Goal: Transaction & Acquisition: Subscribe to service/newsletter

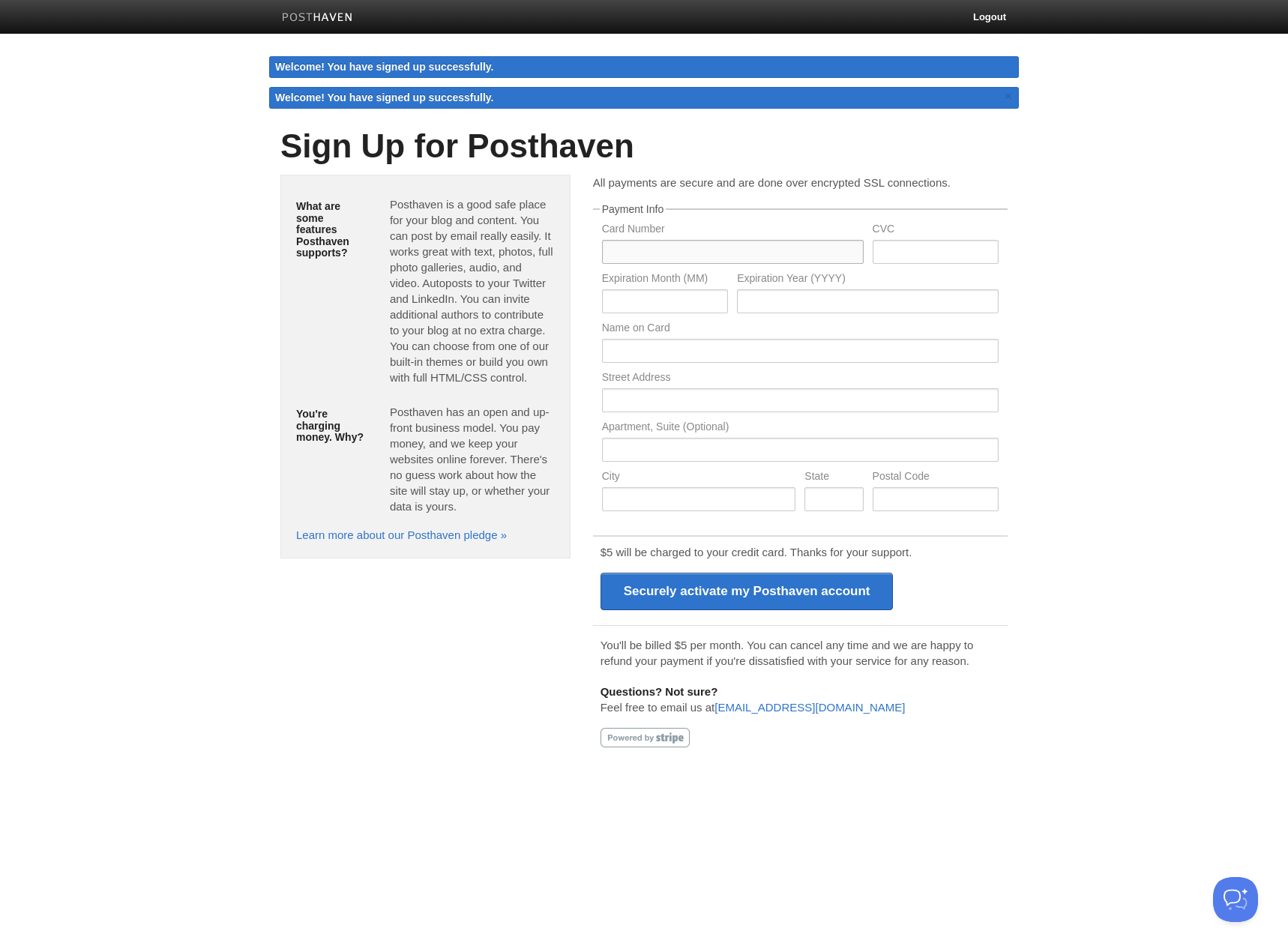
click at [759, 253] on input "text" at bounding box center [733, 251] width 262 height 24
type input "[CREDIT_CARD_NUMBER]"
type input "873"
type input "04"
type input "2029"
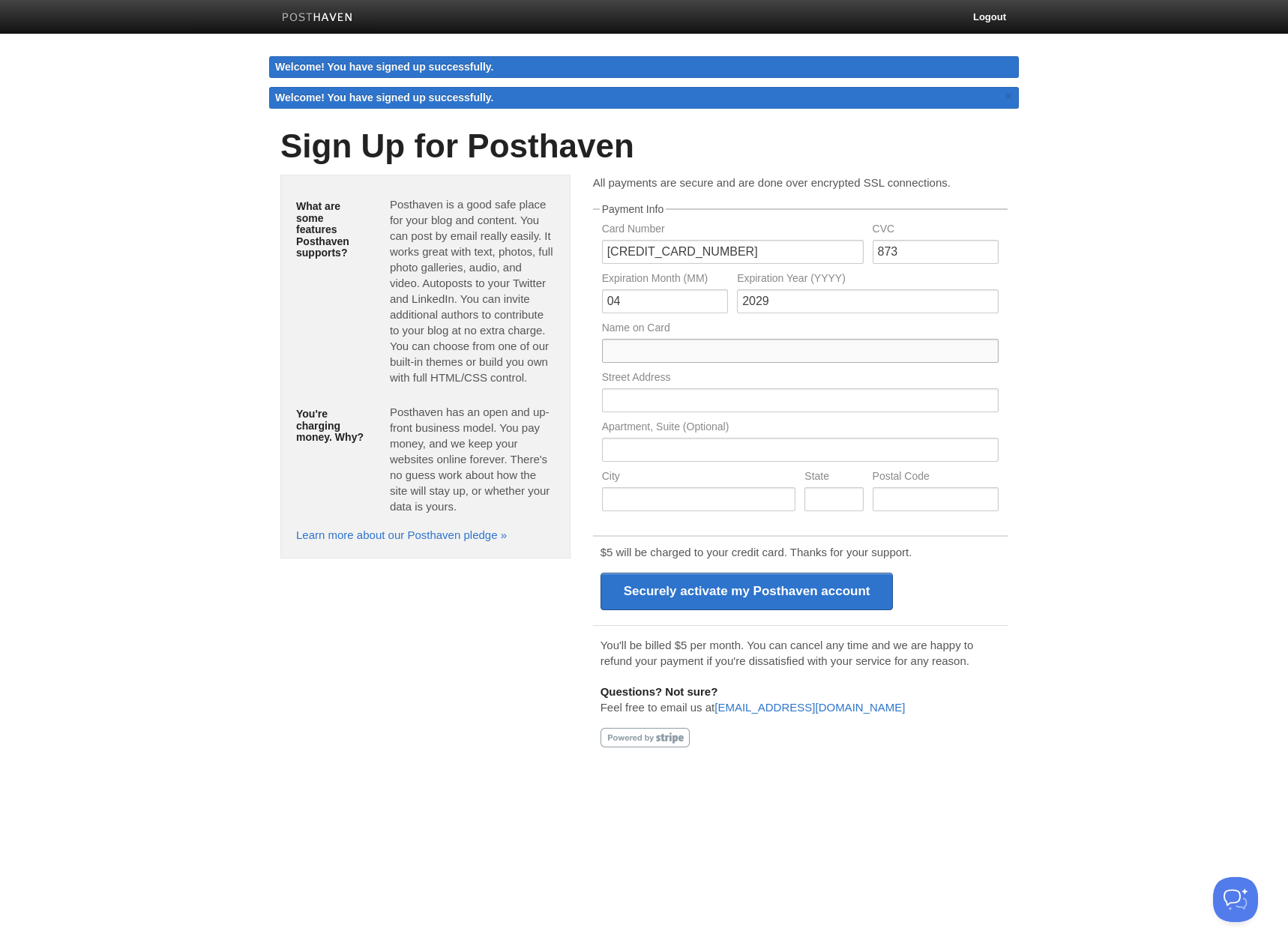
type input "[PERSON_NAME]"
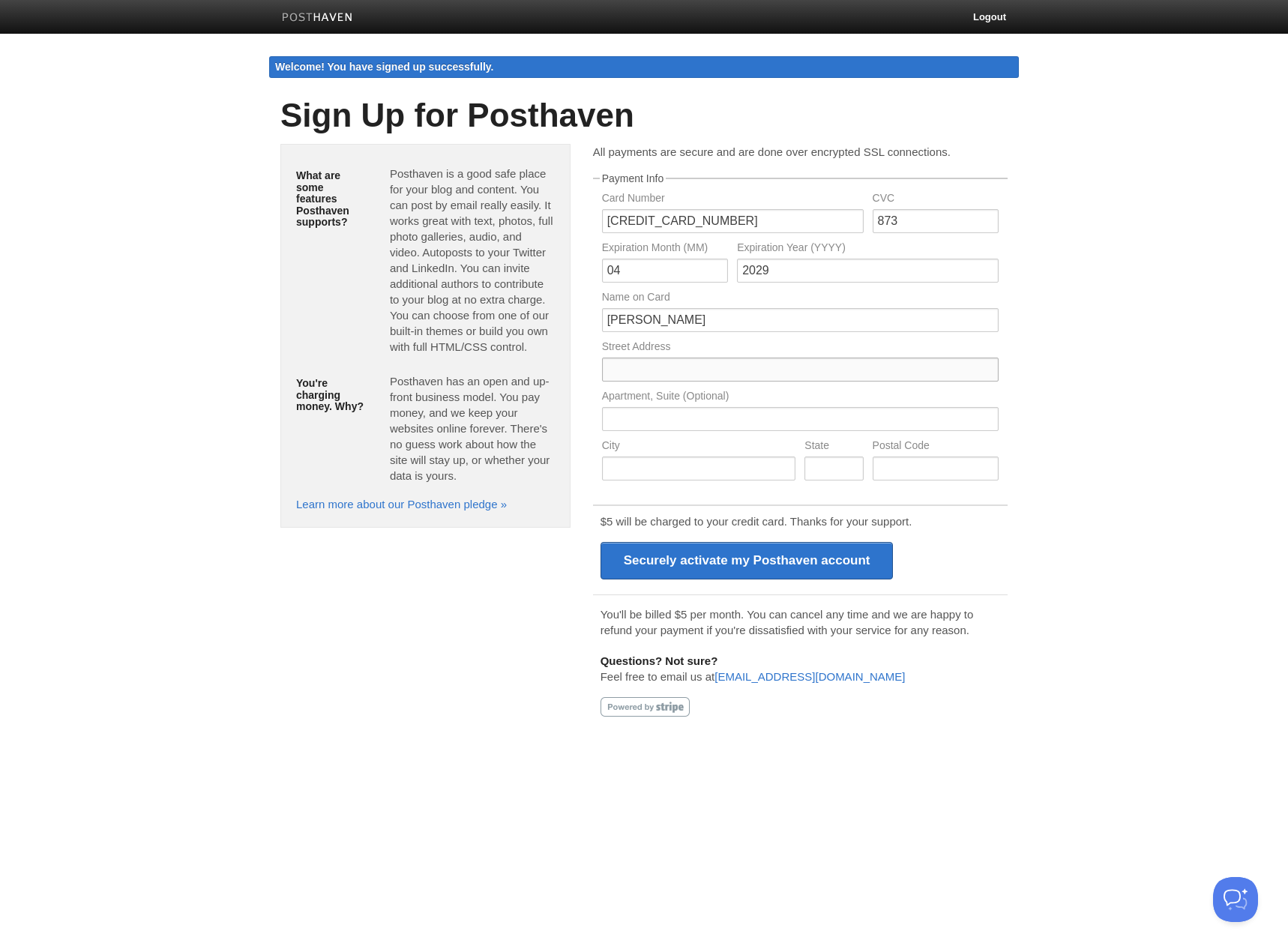
click at [703, 373] on input "text" at bounding box center [800, 369] width 397 height 24
click at [1085, 368] on body "Logout Welcome! You have signed up successfully. Welcome! You have signed up su…" at bounding box center [644, 371] width 1288 height 743
click at [324, 21] on img at bounding box center [317, 18] width 72 height 12
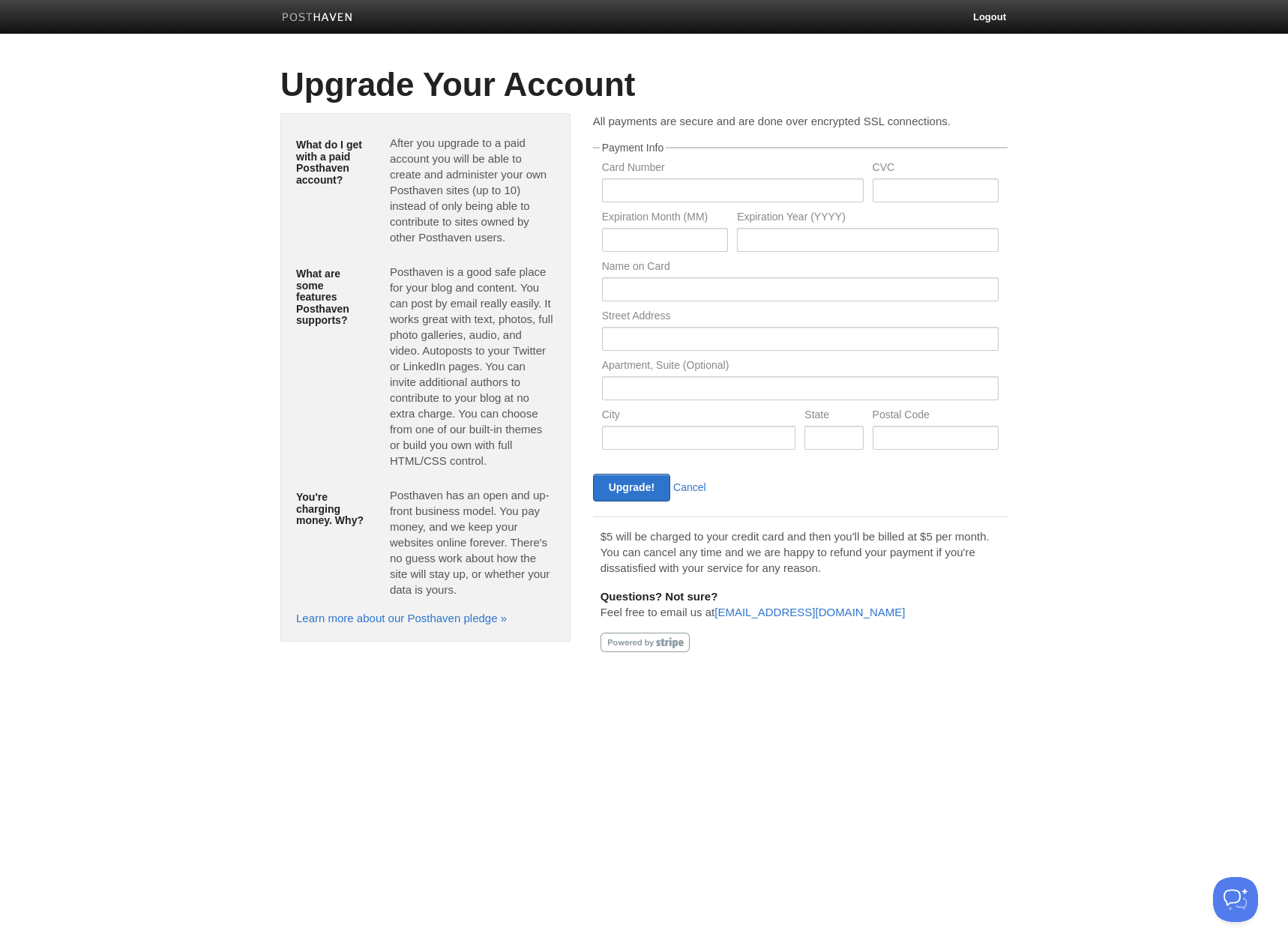
click at [332, 16] on img at bounding box center [317, 18] width 72 height 12
click at [758, 185] on input "text" at bounding box center [733, 190] width 262 height 24
type input "[CREDIT_CARD_NUMBER]"
type input "873"
type input "04"
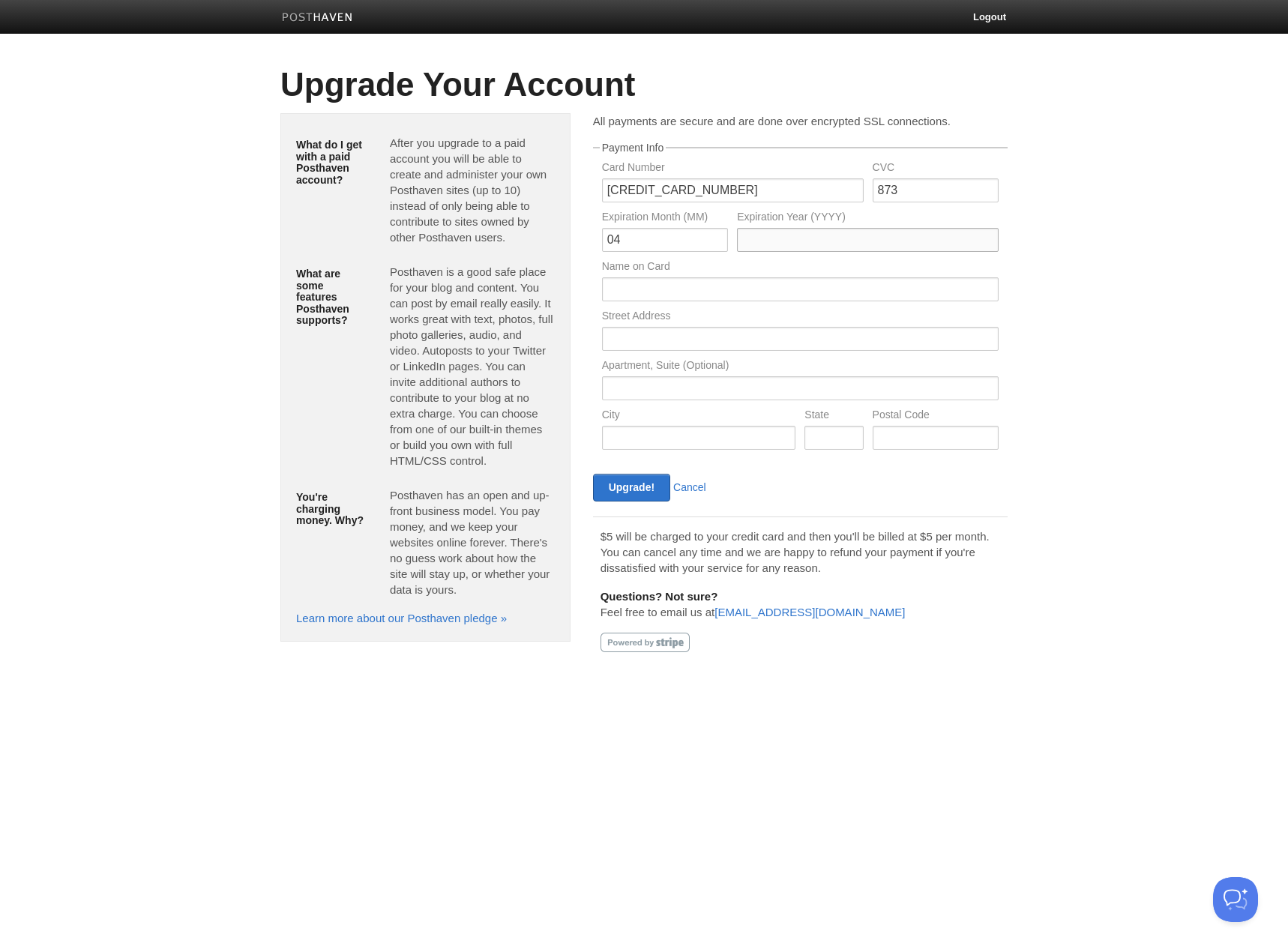
type input "2029"
type input "JOVANA MODRINIC"
click at [647, 487] on input "Upgrade!" at bounding box center [632, 488] width 77 height 28
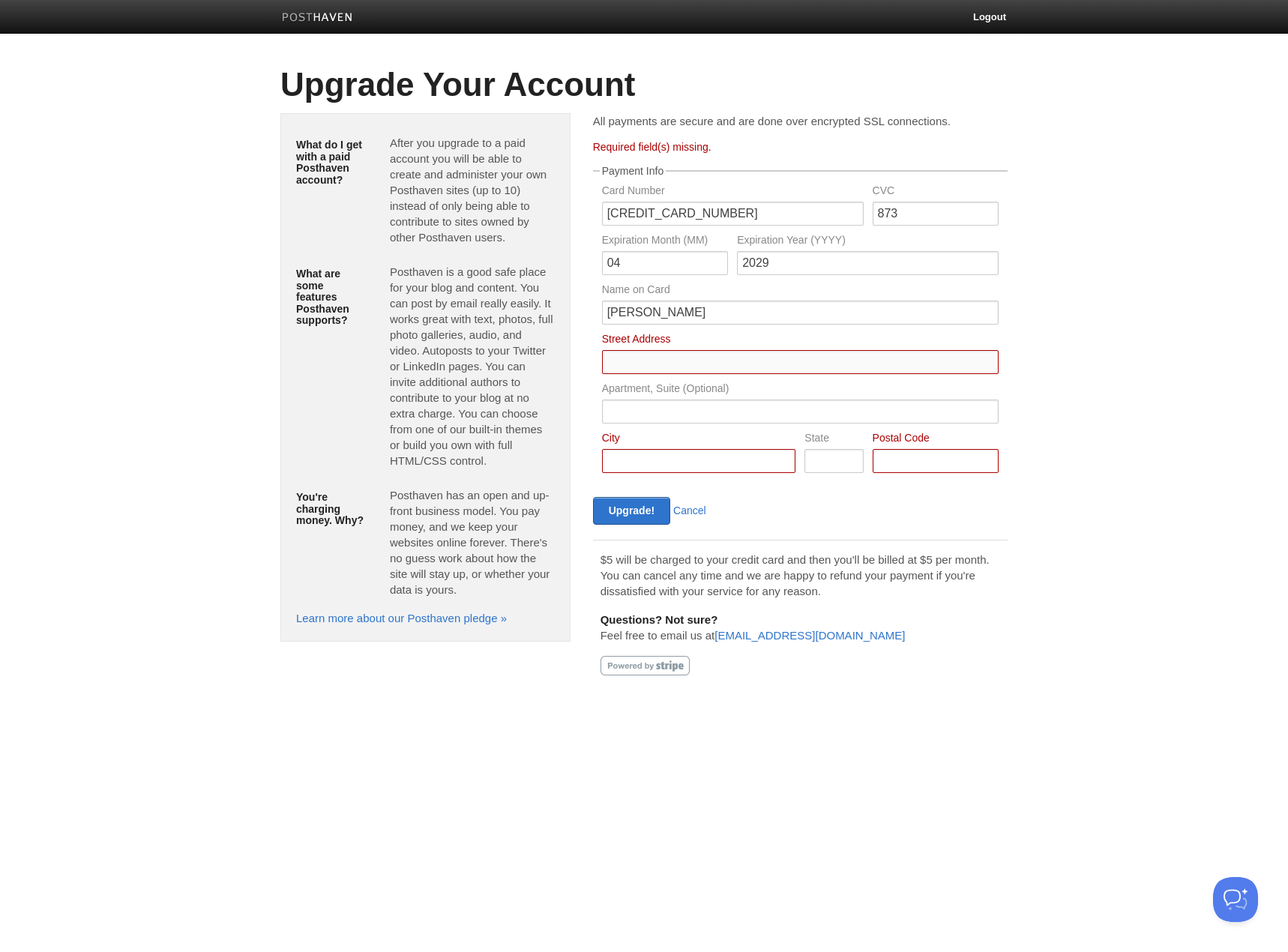
click at [645, 371] on input "Card Number" at bounding box center [800, 362] width 397 height 24
type input "U 516 83 QUEENS BRIDGE ST"
type input "SOUTHBANK"
type input "VIC"
type input "3006"
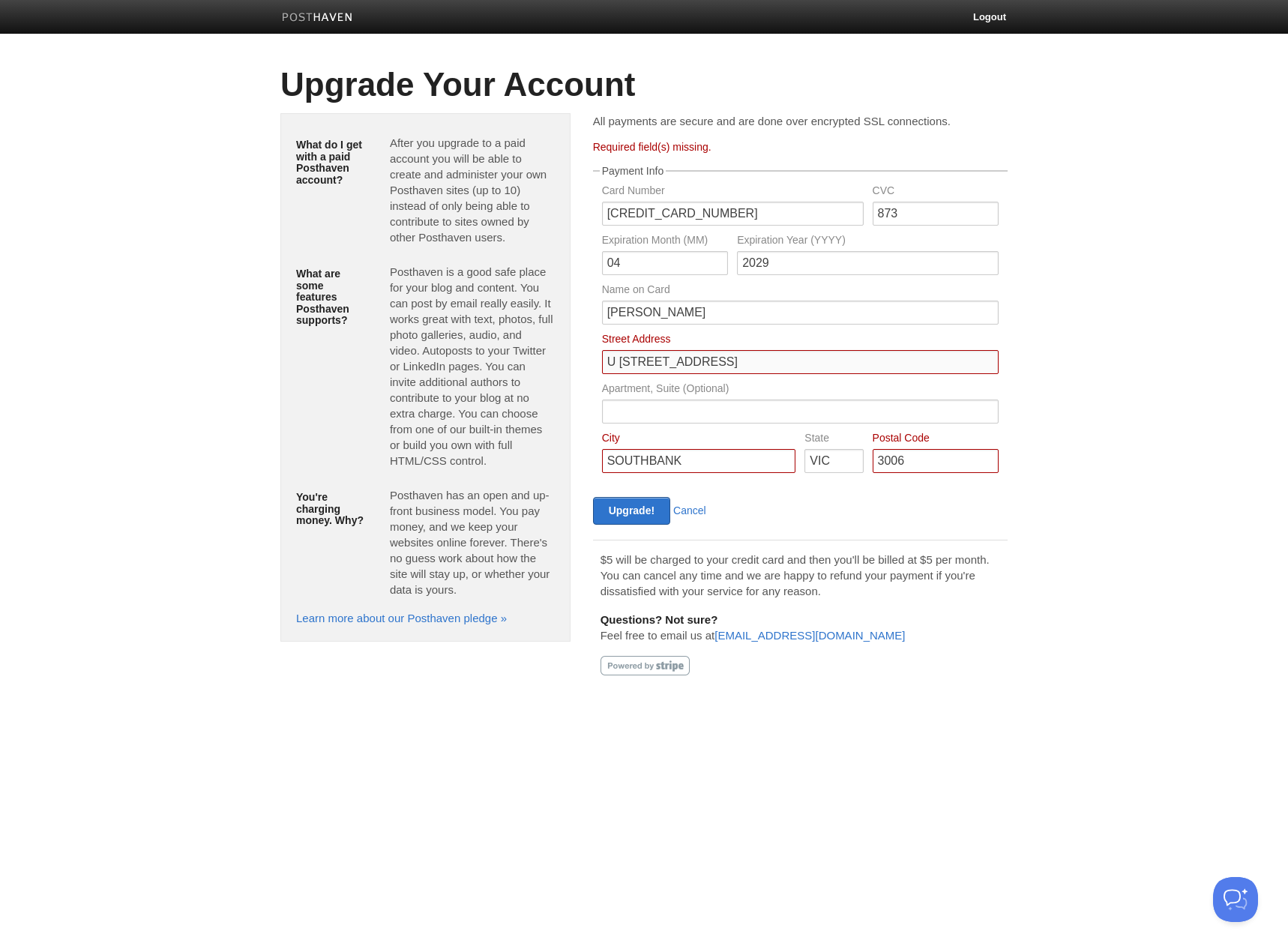
click at [744, 361] on input "U 516 83 QUEENS BRIDGE ST" at bounding box center [800, 362] width 397 height 24
type input "2/290 Boundary Street"
click at [1107, 422] on body "Logout Create a new site Edit your user profile Edit your account Upgrade your …" at bounding box center [644, 358] width 1288 height 717
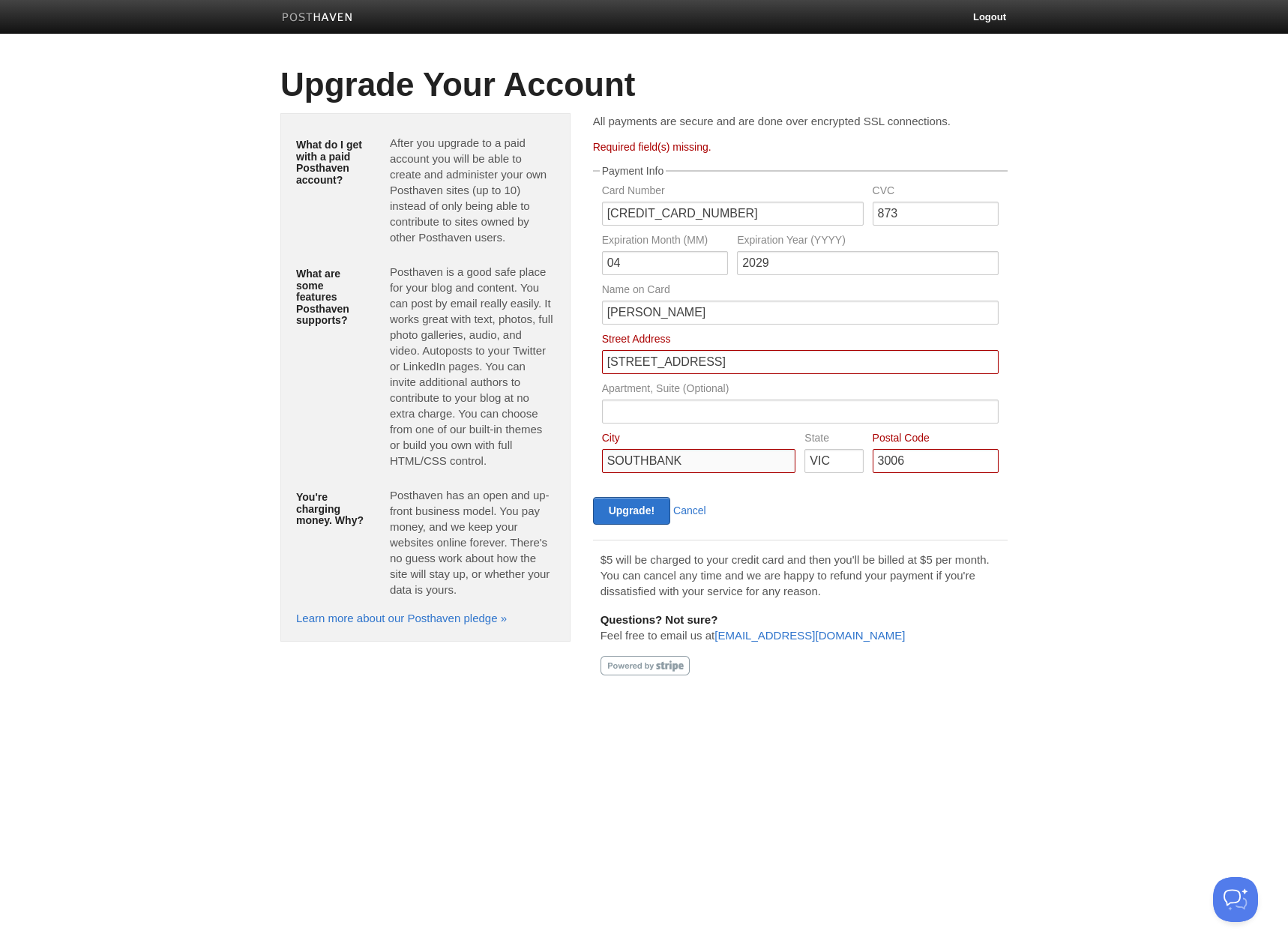
click at [740, 468] on input "SOUTHBANK" at bounding box center [699, 460] width 194 height 24
type input "Spring Hill"
click at [842, 460] on input "VIC" at bounding box center [833, 460] width 58 height 24
type input "QLD"
click at [946, 450] on input "3006" at bounding box center [936, 460] width 126 height 24
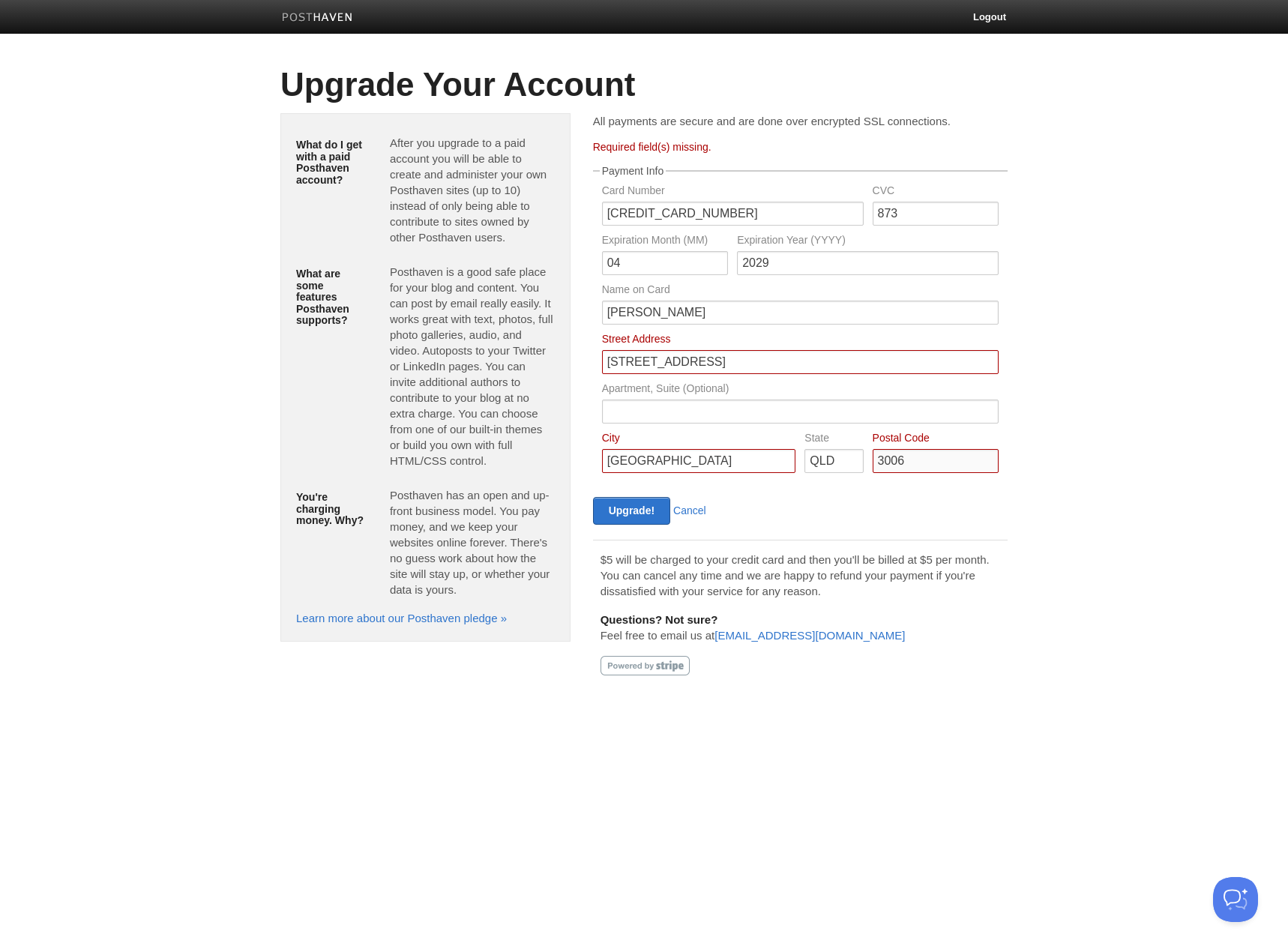
type input "4000"
click at [632, 512] on input "Upgrade!" at bounding box center [632, 511] width 77 height 28
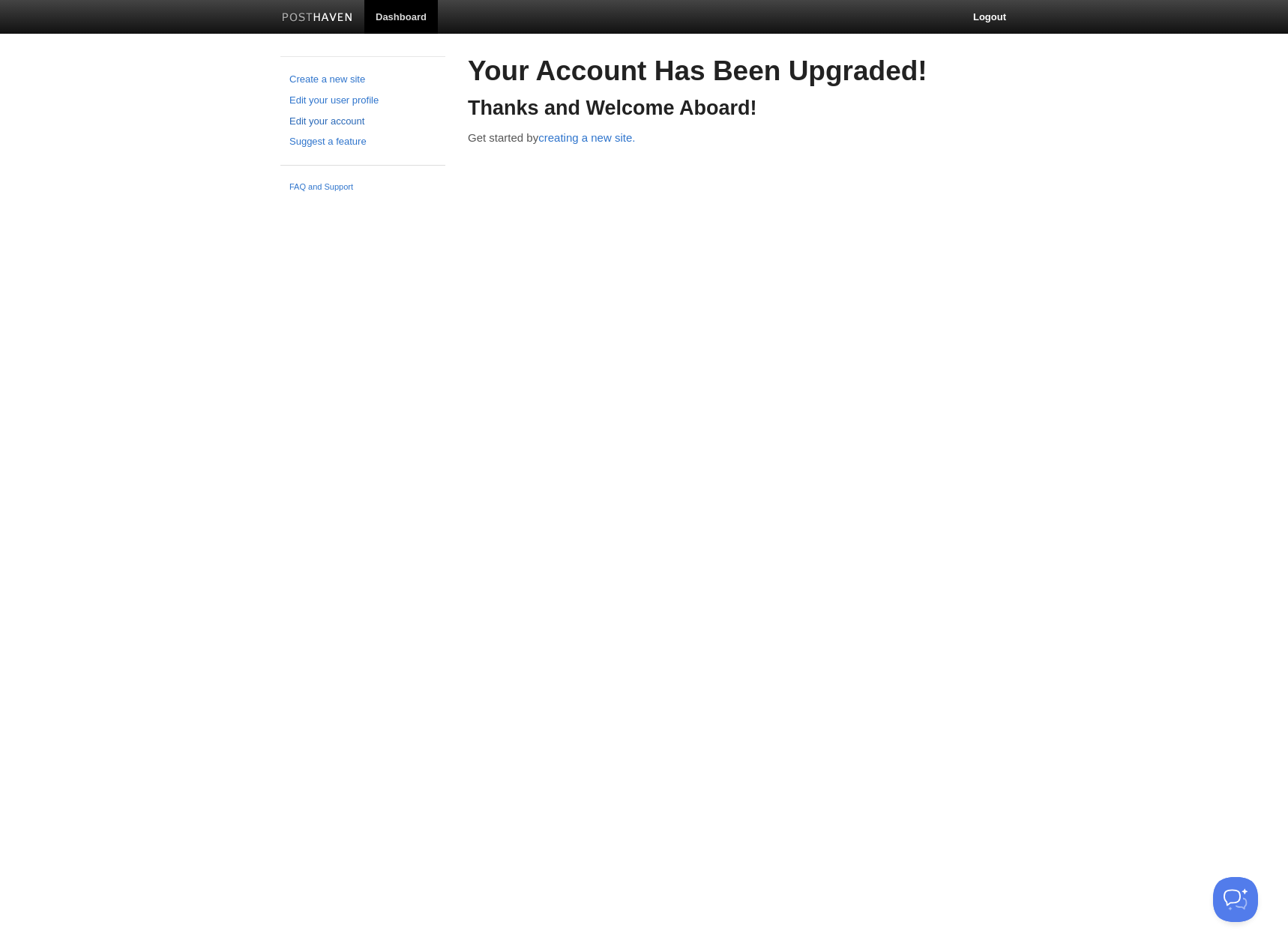
click at [345, 120] on link "Edit your account" at bounding box center [362, 121] width 147 height 16
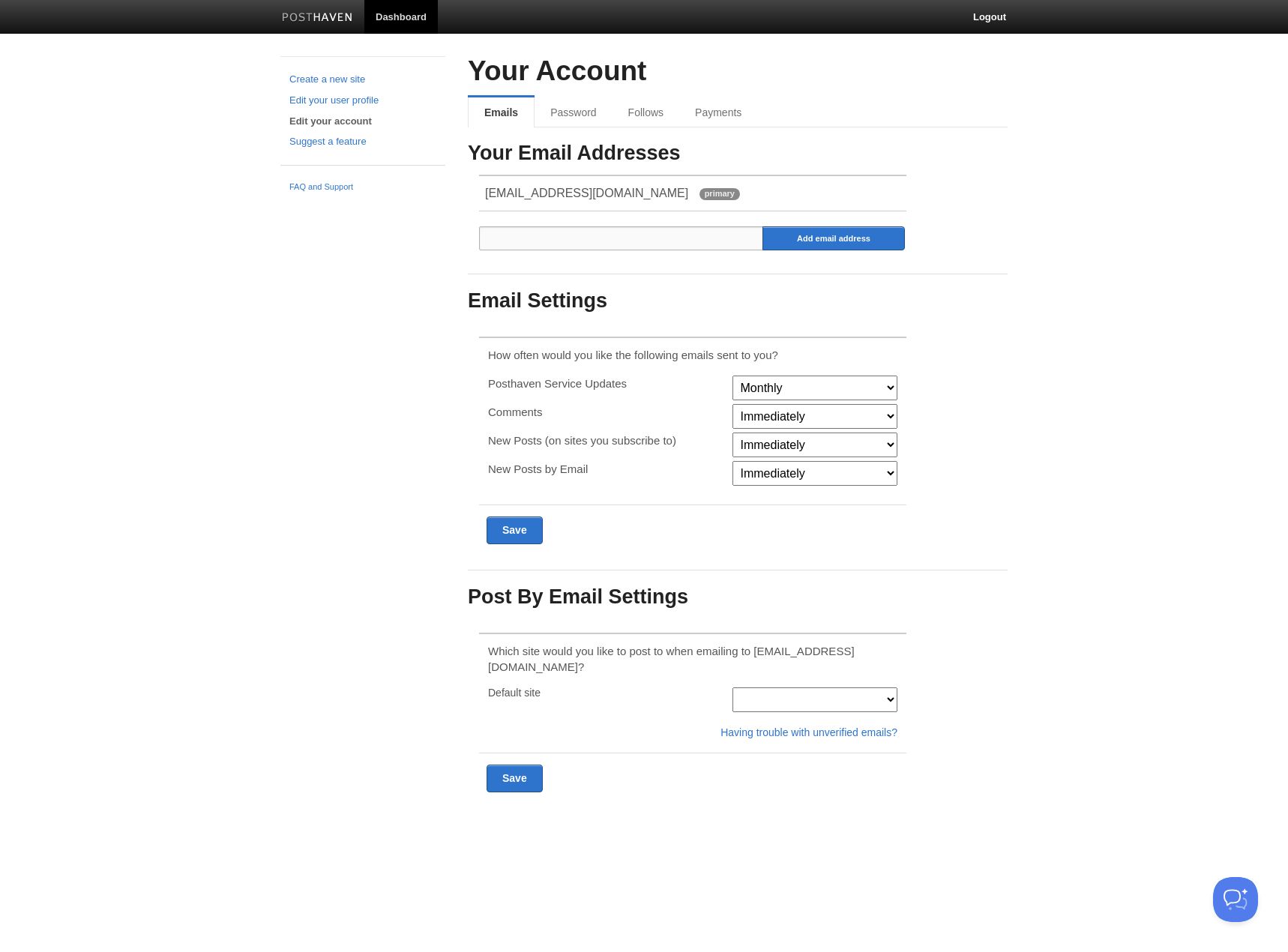
click at [730, 234] on input "email" at bounding box center [622, 238] width 285 height 24
type input "mick.judah@hotmail.com"
click at [853, 241] on input "Add email address" at bounding box center [833, 238] width 142 height 24
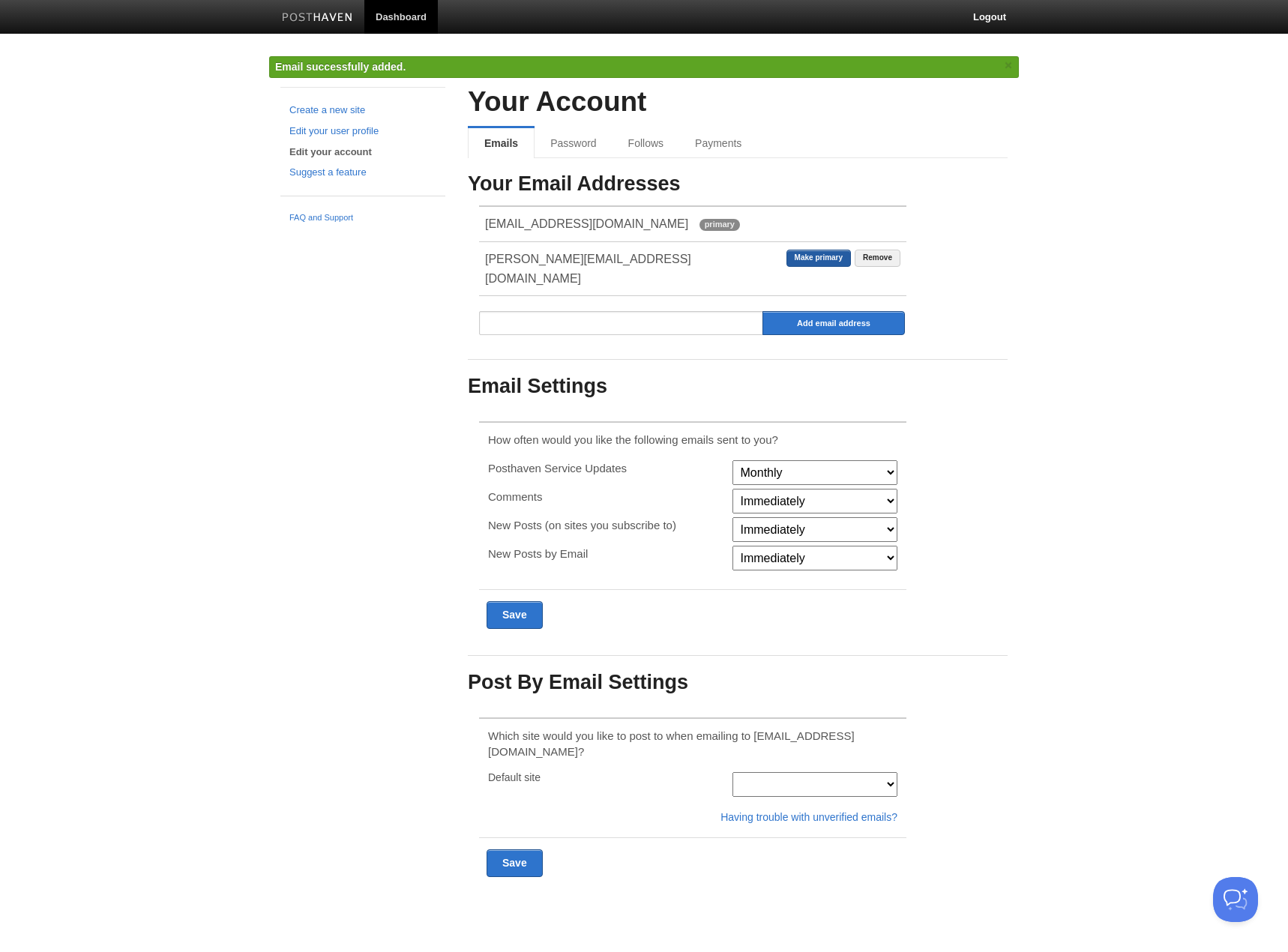
click at [796, 254] on link "Make primary" at bounding box center [819, 258] width 64 height 17
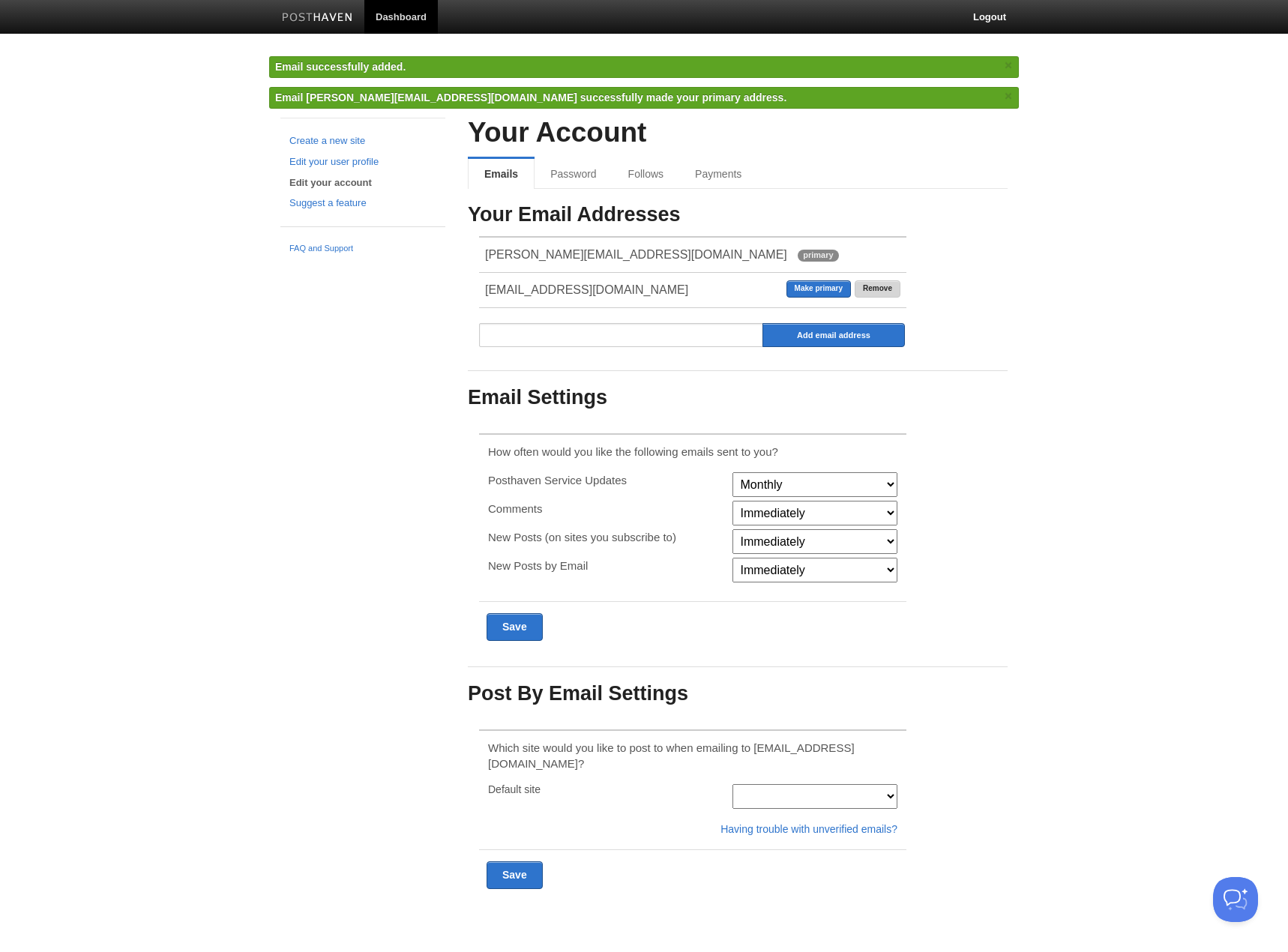
click at [875, 287] on link "Remove" at bounding box center [878, 289] width 46 height 17
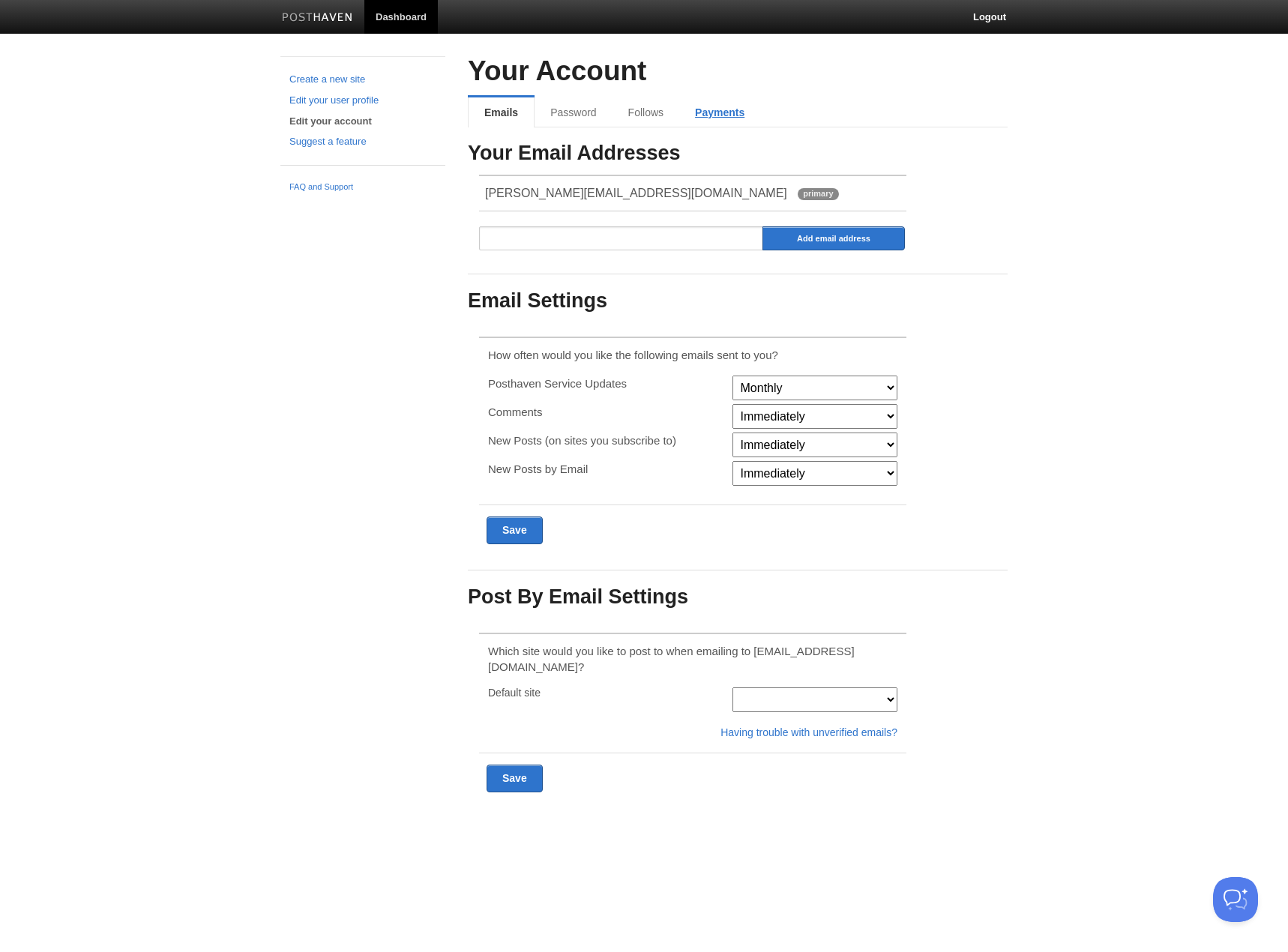
click at [707, 113] on link "Payments" at bounding box center [720, 112] width 81 height 30
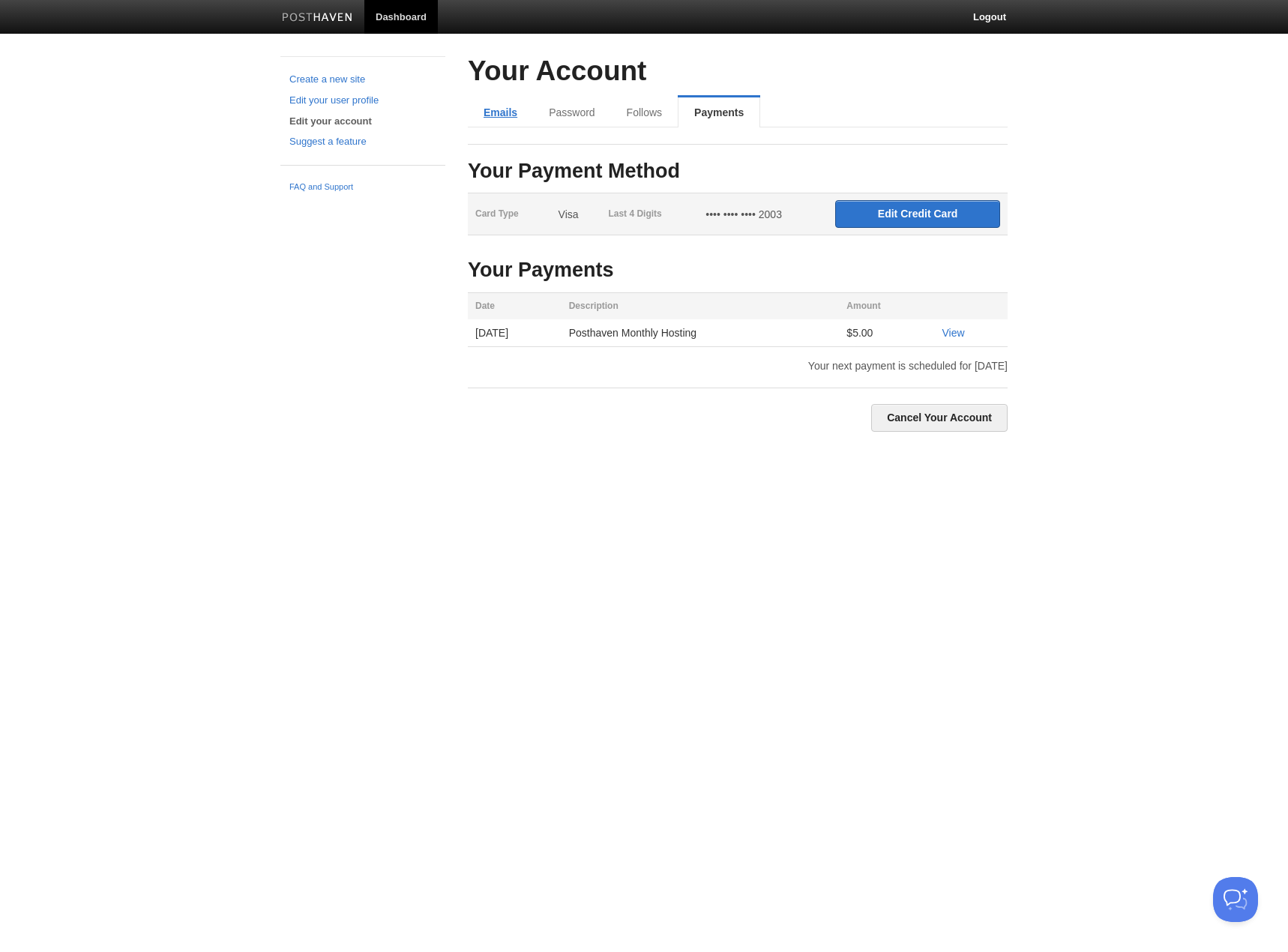
click at [488, 106] on link "Emails" at bounding box center [500, 112] width 65 height 30
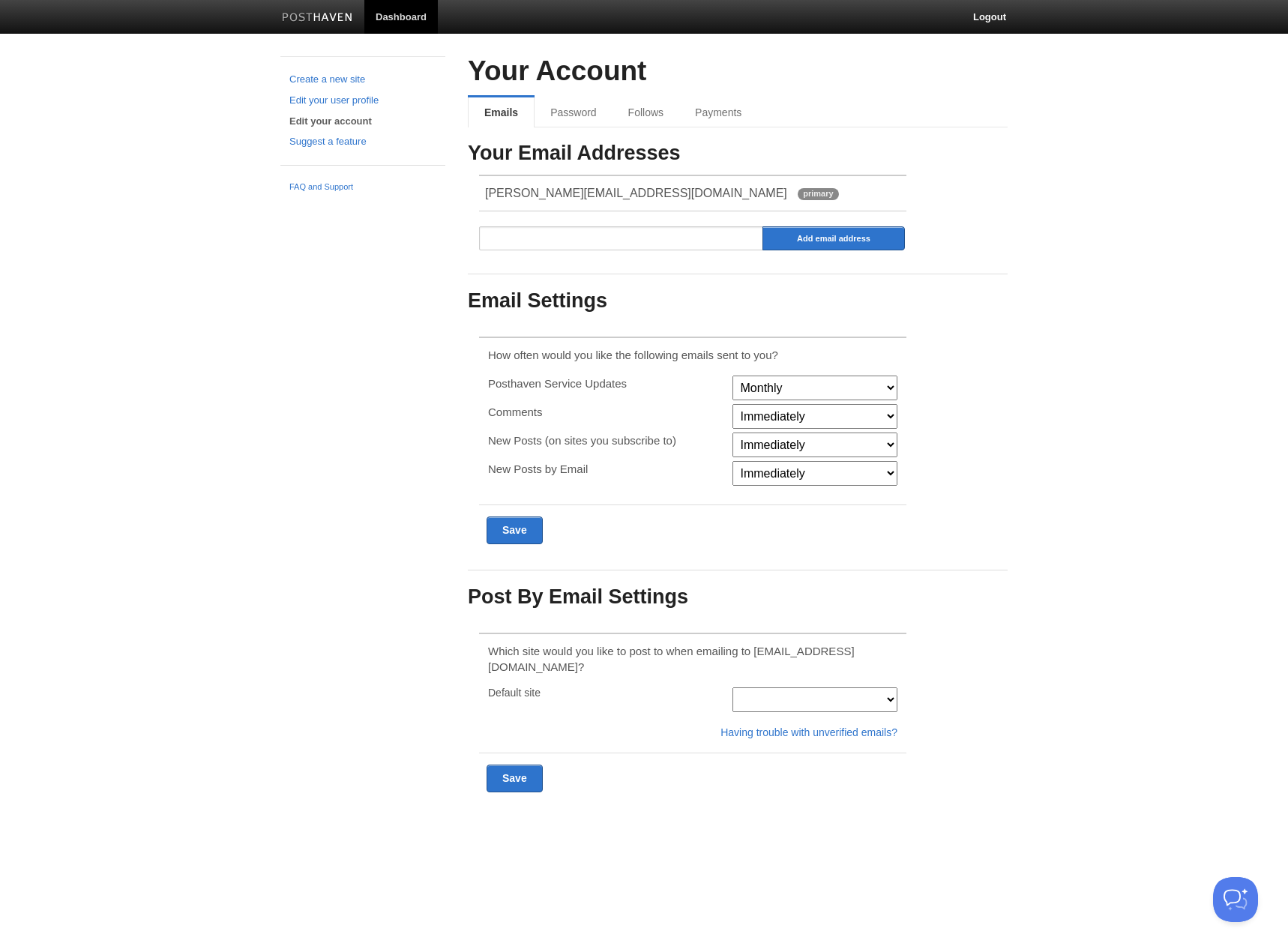
click at [221, 503] on body "Dashboard Logout Email successfully added. × Email mick.judah@hotmail.com succe…" at bounding box center [644, 424] width 1288 height 849
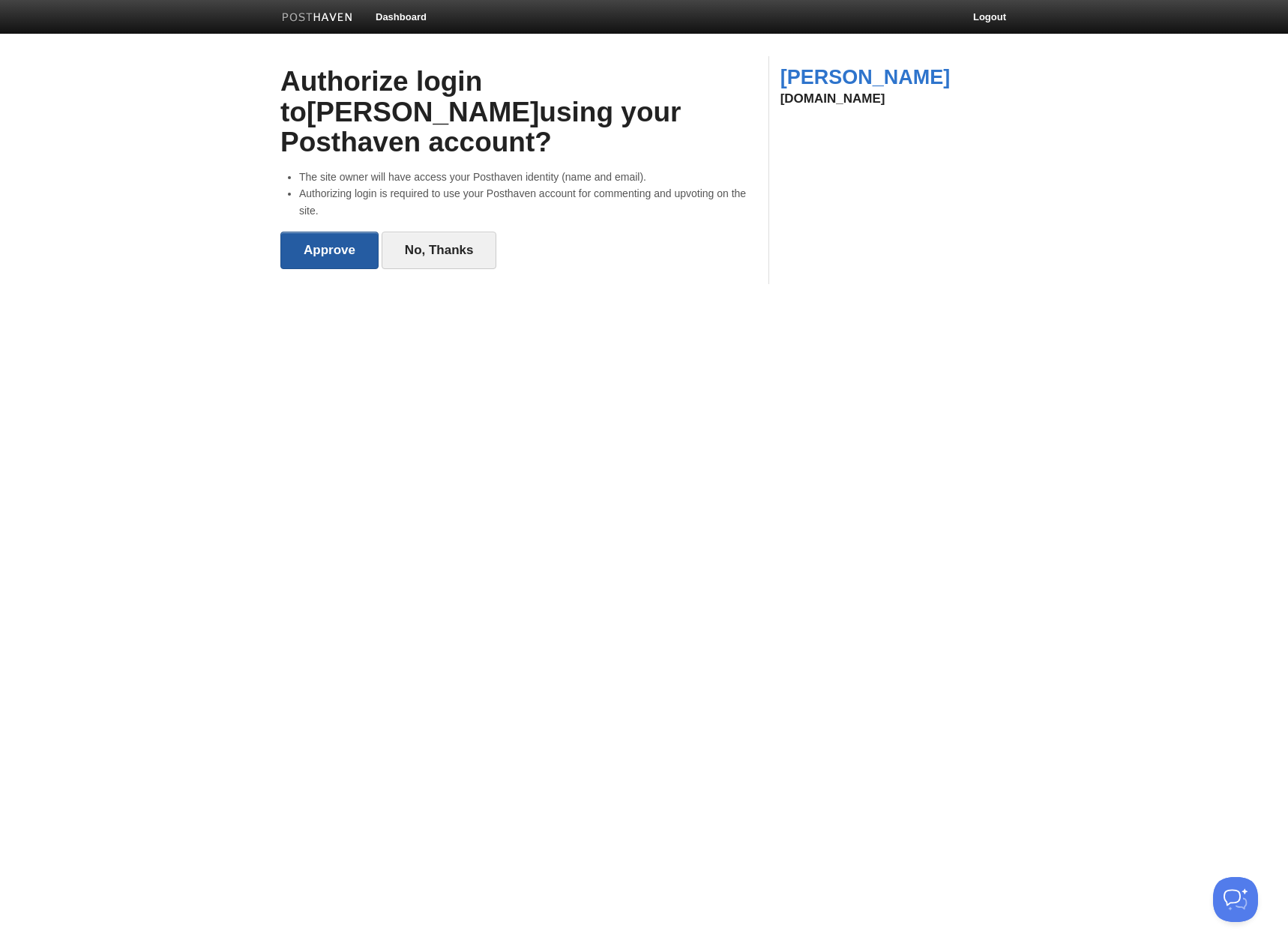
click at [319, 231] on input "Approve" at bounding box center [329, 250] width 98 height 38
